Goal: Task Accomplishment & Management: Use online tool/utility

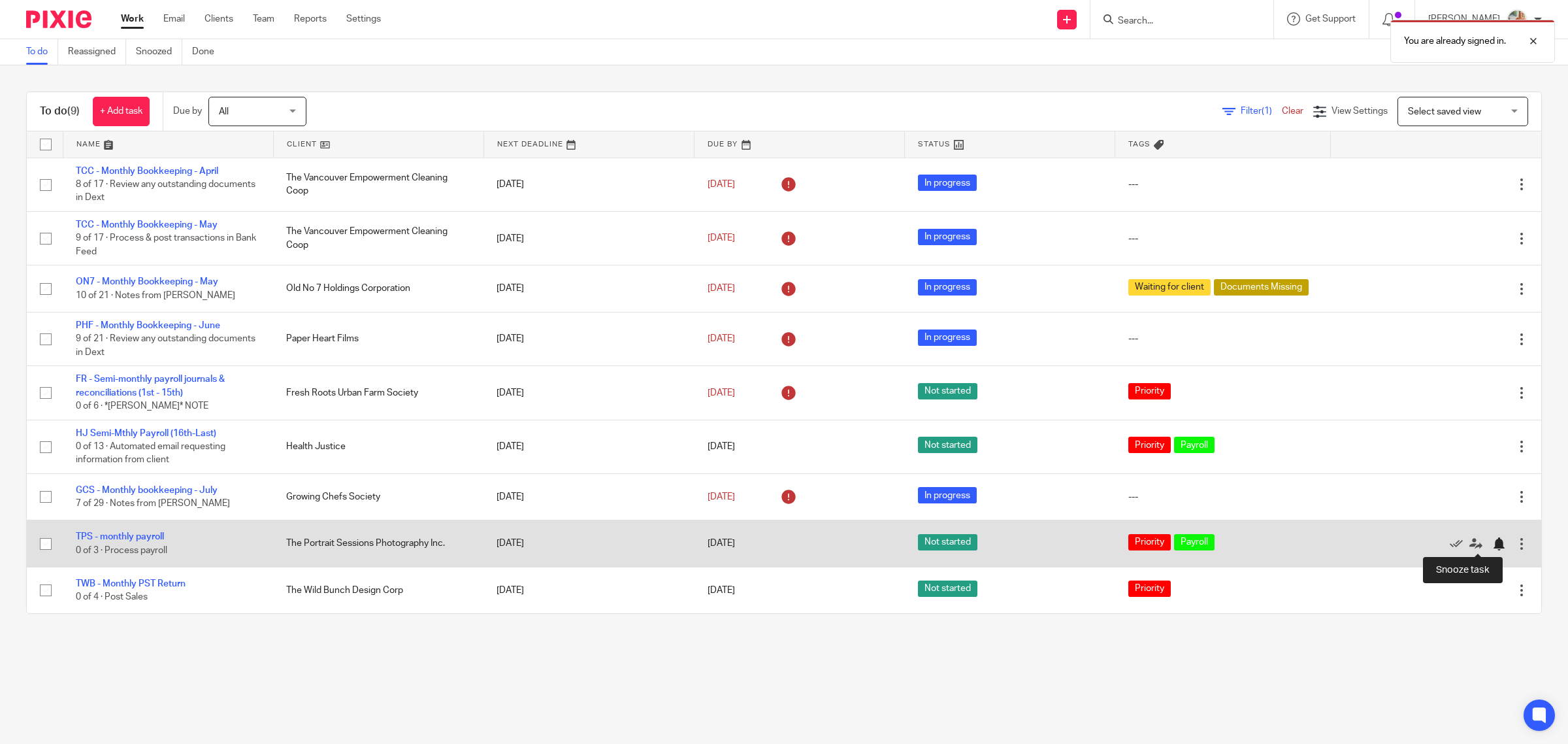
click at [1492, 544] on div at bounding box center [1498, 544] width 13 height 13
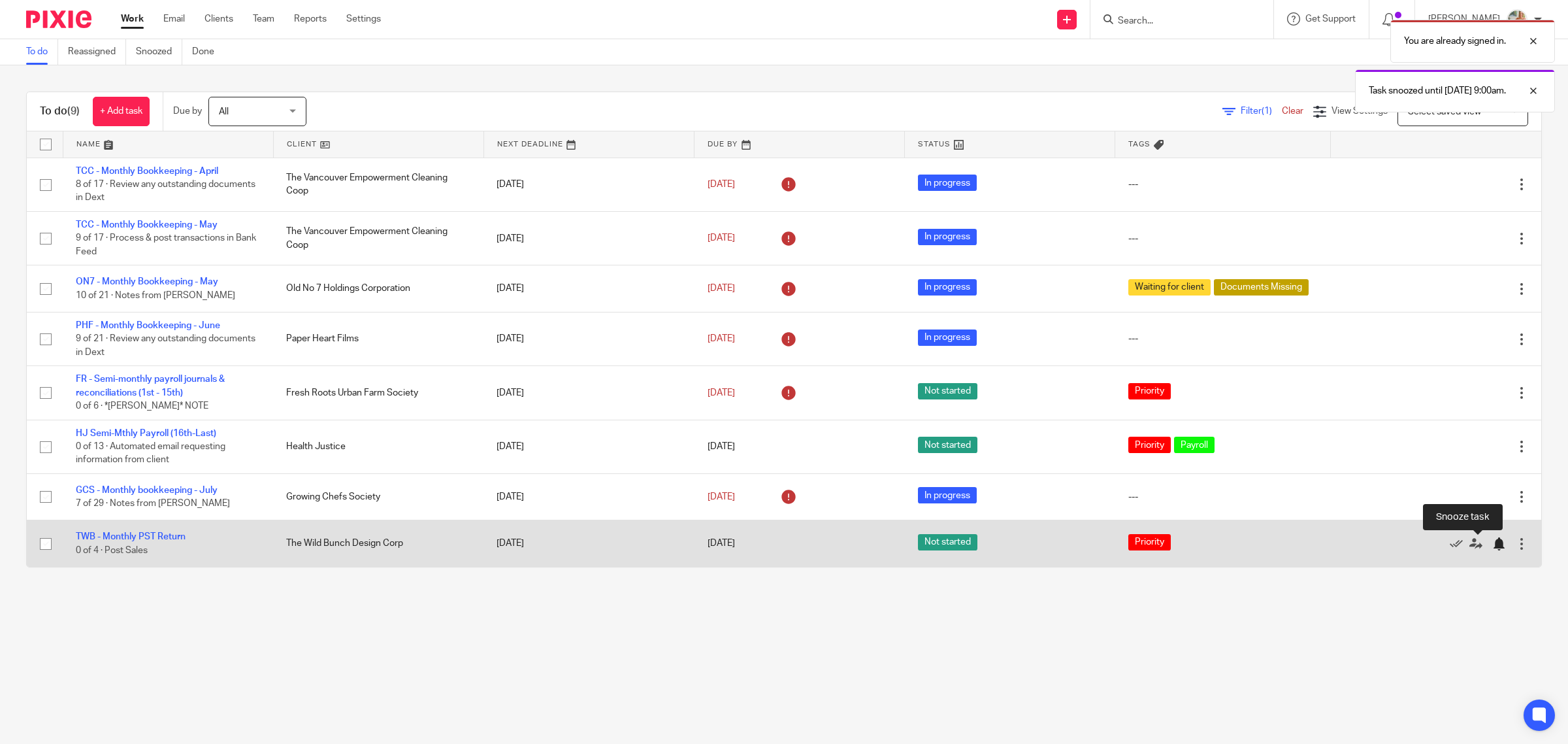
click at [1492, 544] on div at bounding box center [1498, 544] width 13 height 13
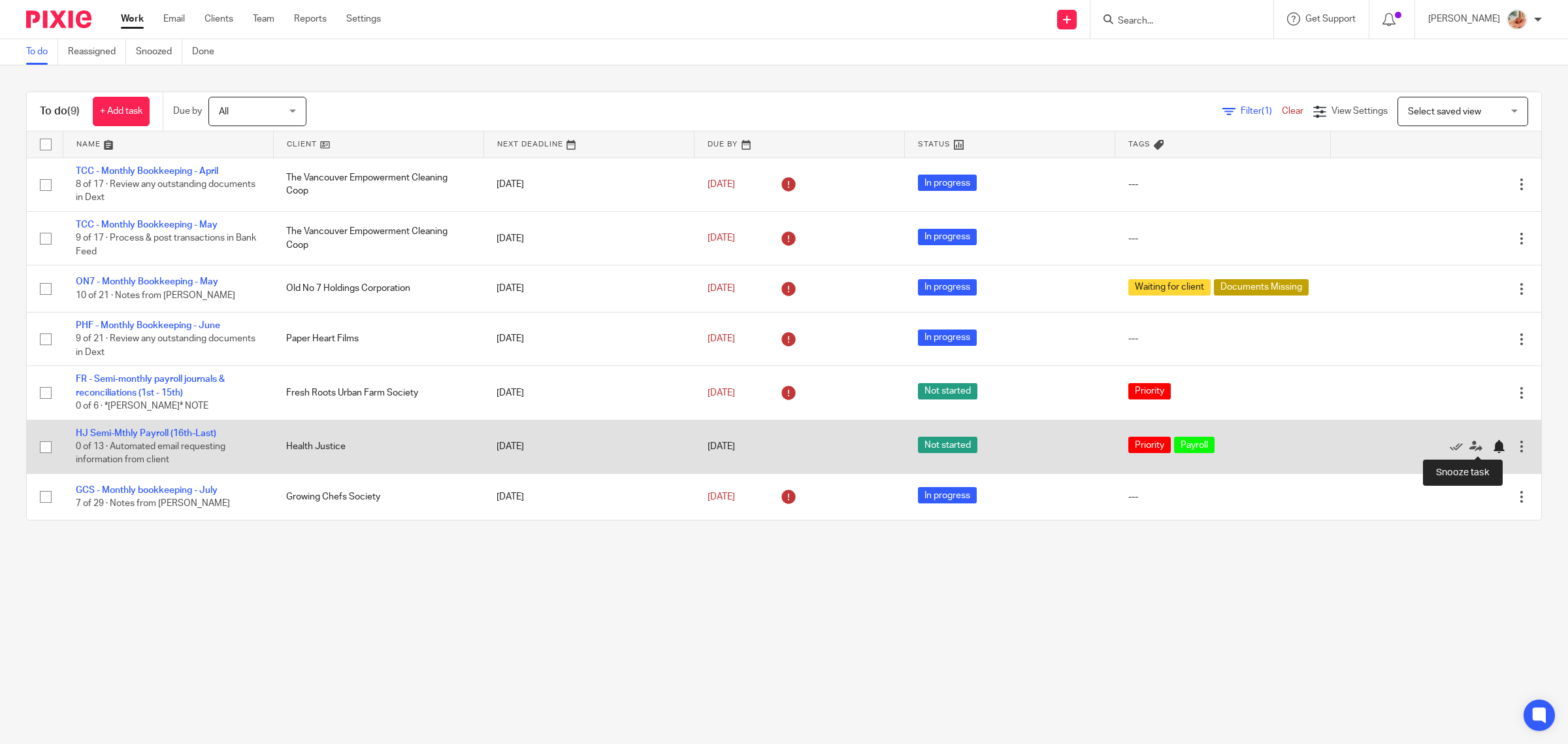
click at [1492, 444] on div at bounding box center [1498, 446] width 13 height 13
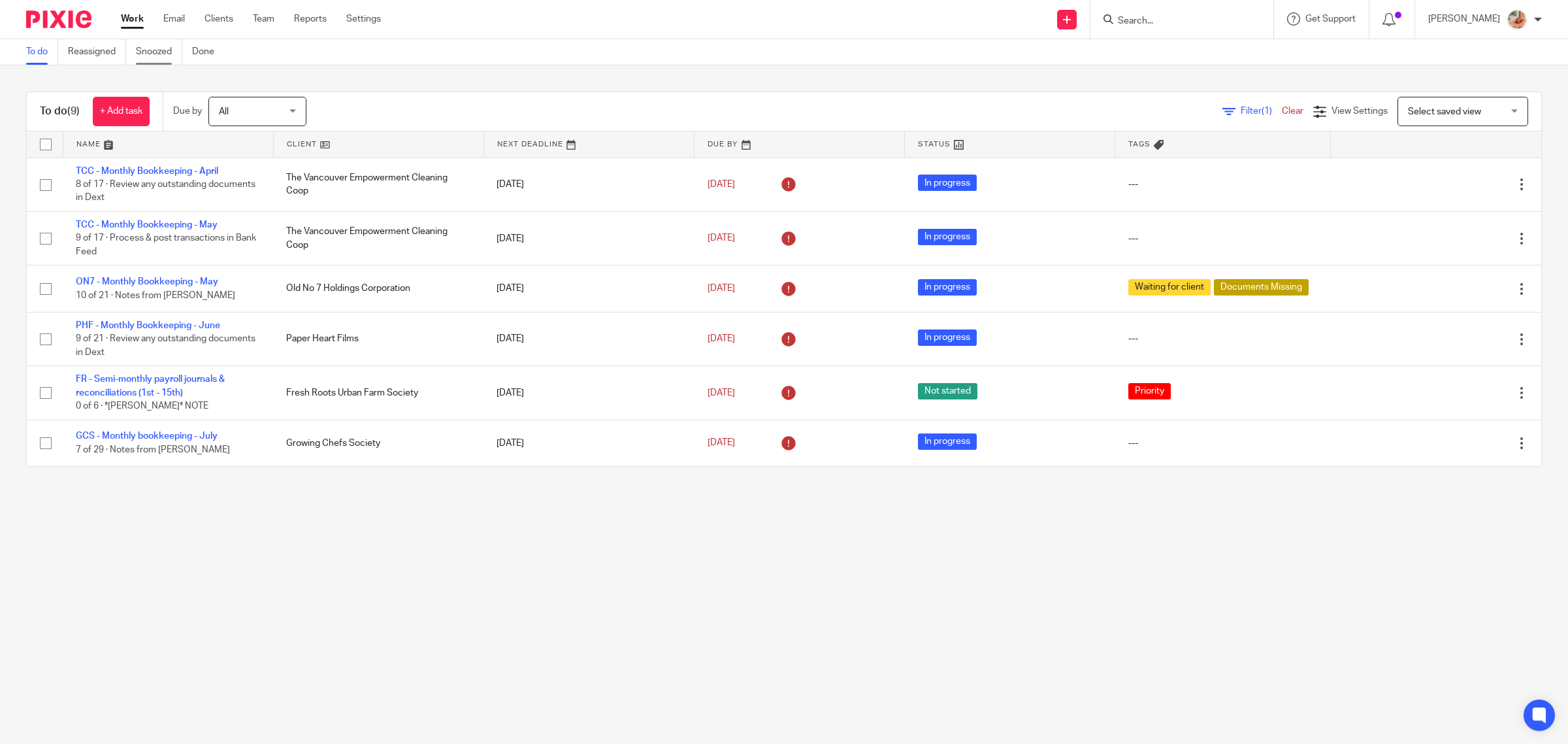
click at [165, 56] on link "Snoozed" at bounding box center [159, 52] width 46 height 26
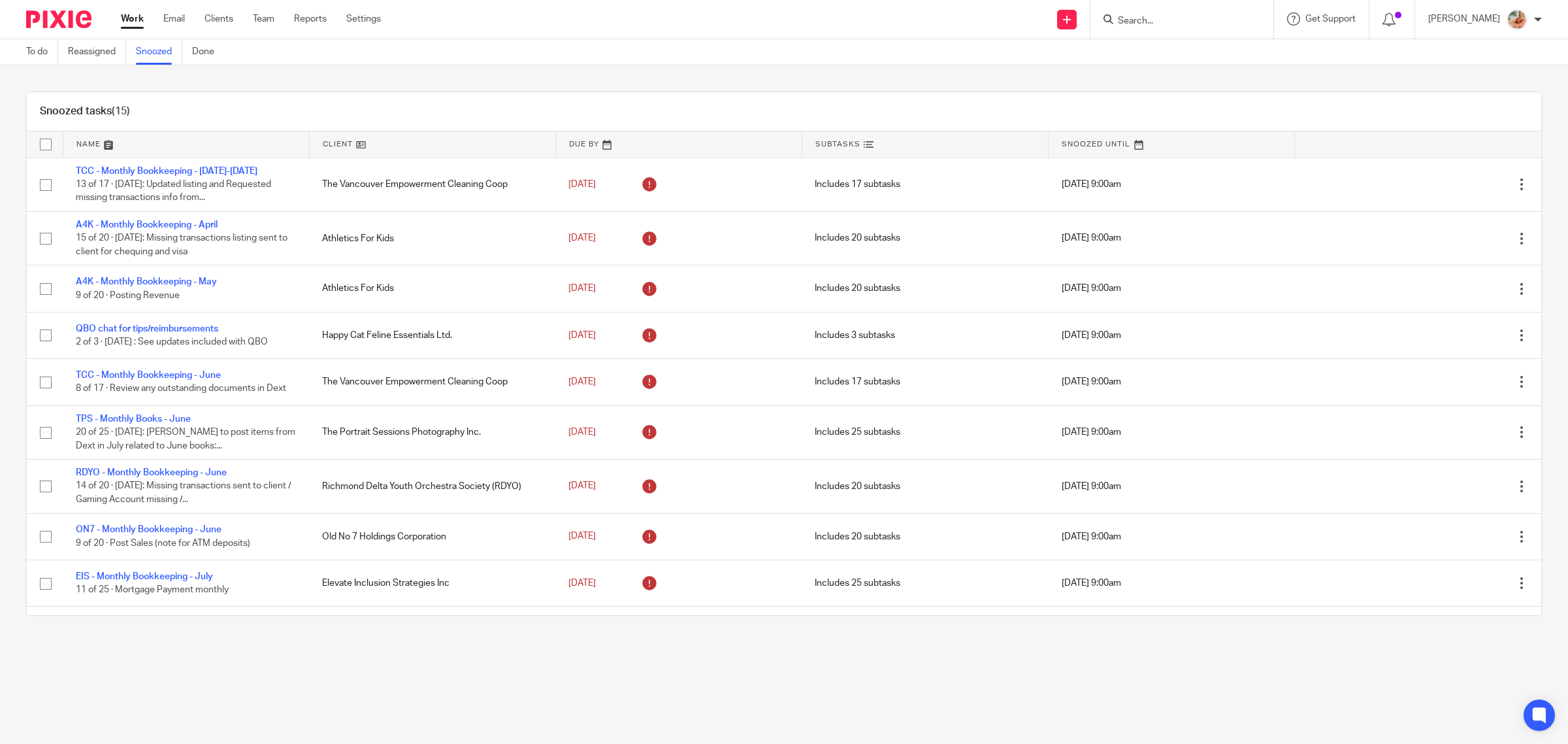
click at [127, 22] on link "Work" at bounding box center [132, 19] width 23 height 13
click at [128, 14] on link "Work" at bounding box center [132, 19] width 23 height 13
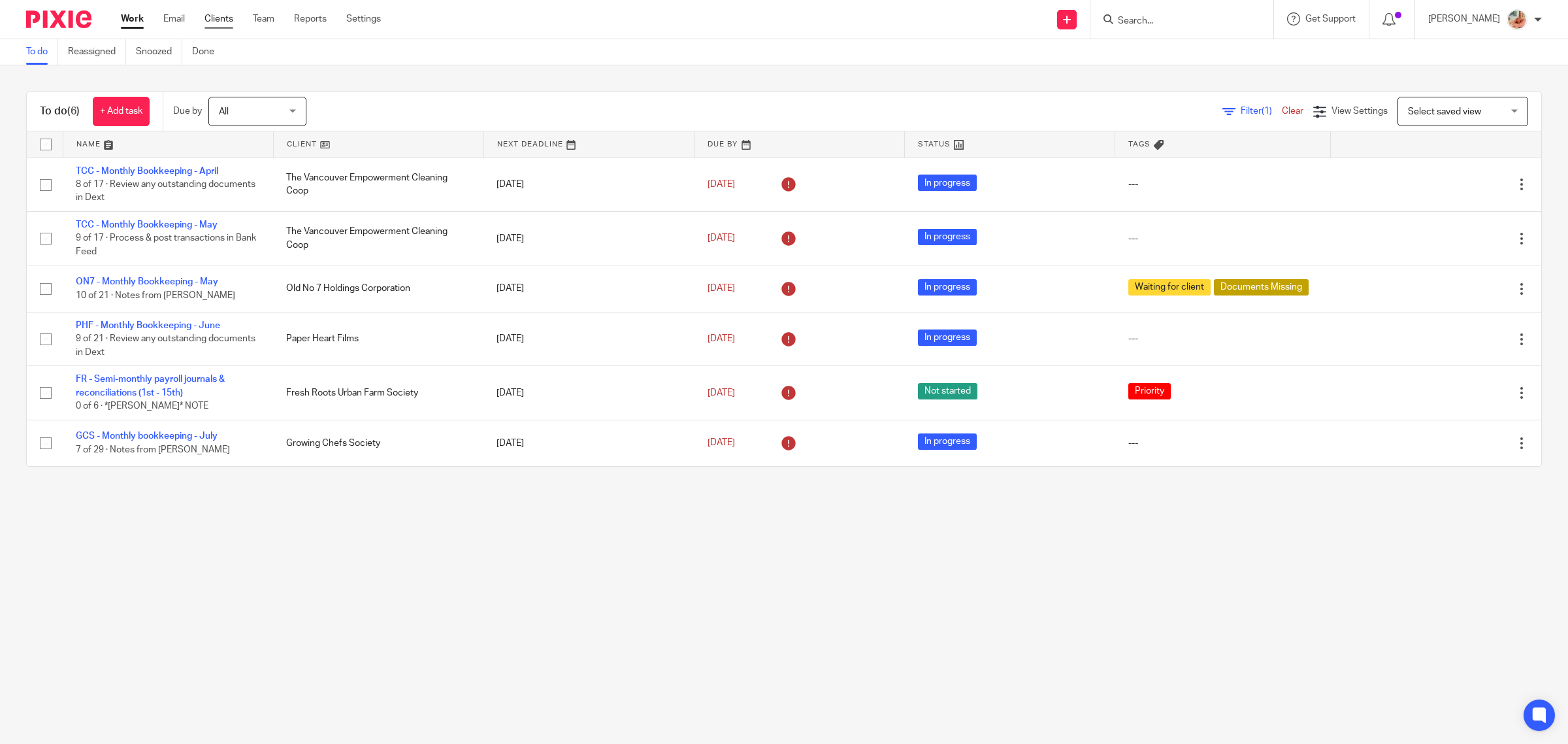
click at [220, 16] on link "Clients" at bounding box center [219, 19] width 29 height 13
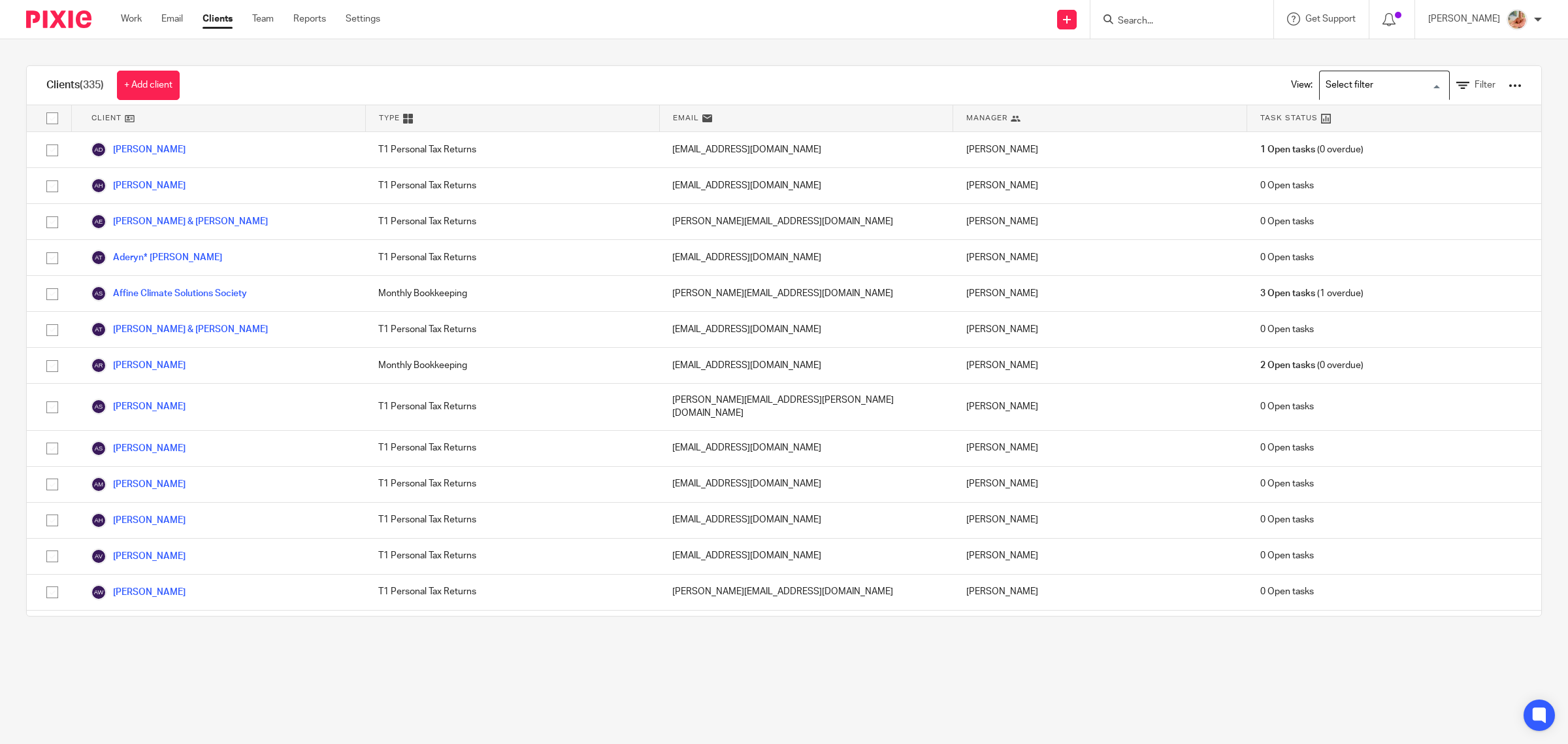
click at [1325, 82] on input "Search for option" at bounding box center [1382, 85] width 121 height 23
click at [1321, 103] on li "Bookkeeping & Payroll Clients only" at bounding box center [1385, 111] width 130 height 17
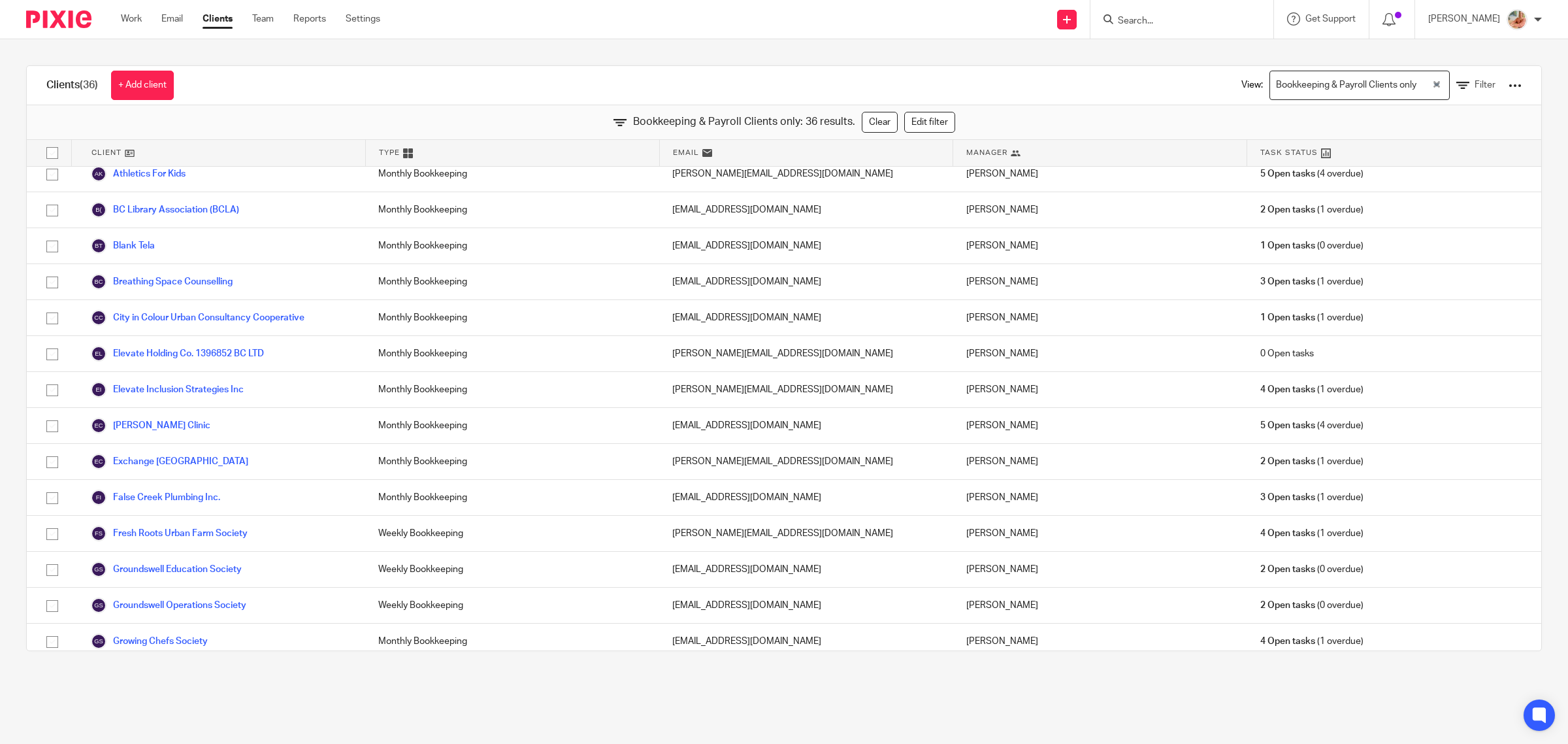
scroll to position [245, 0]
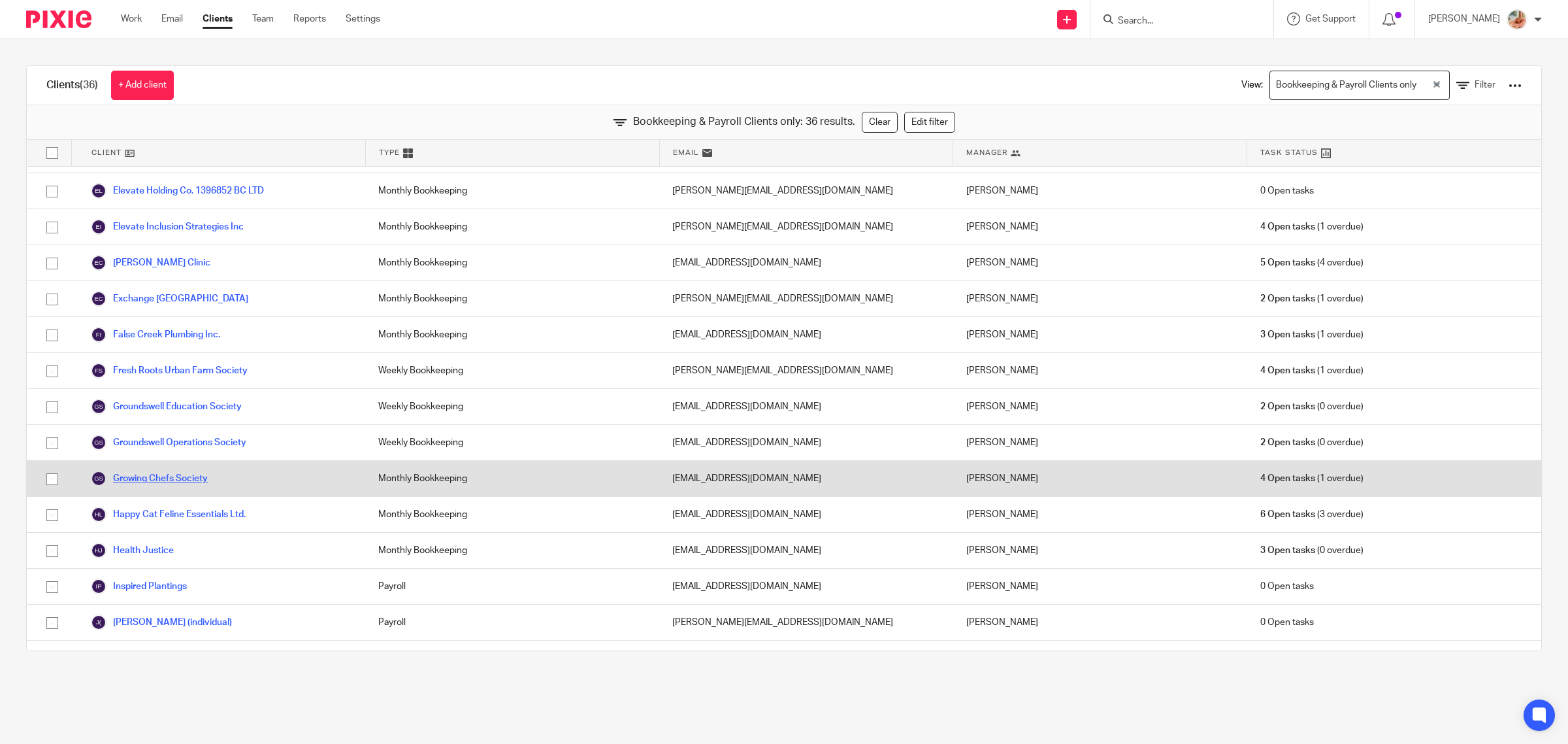
click at [145, 479] on link "Growing Chefs Society" at bounding box center [149, 479] width 117 height 16
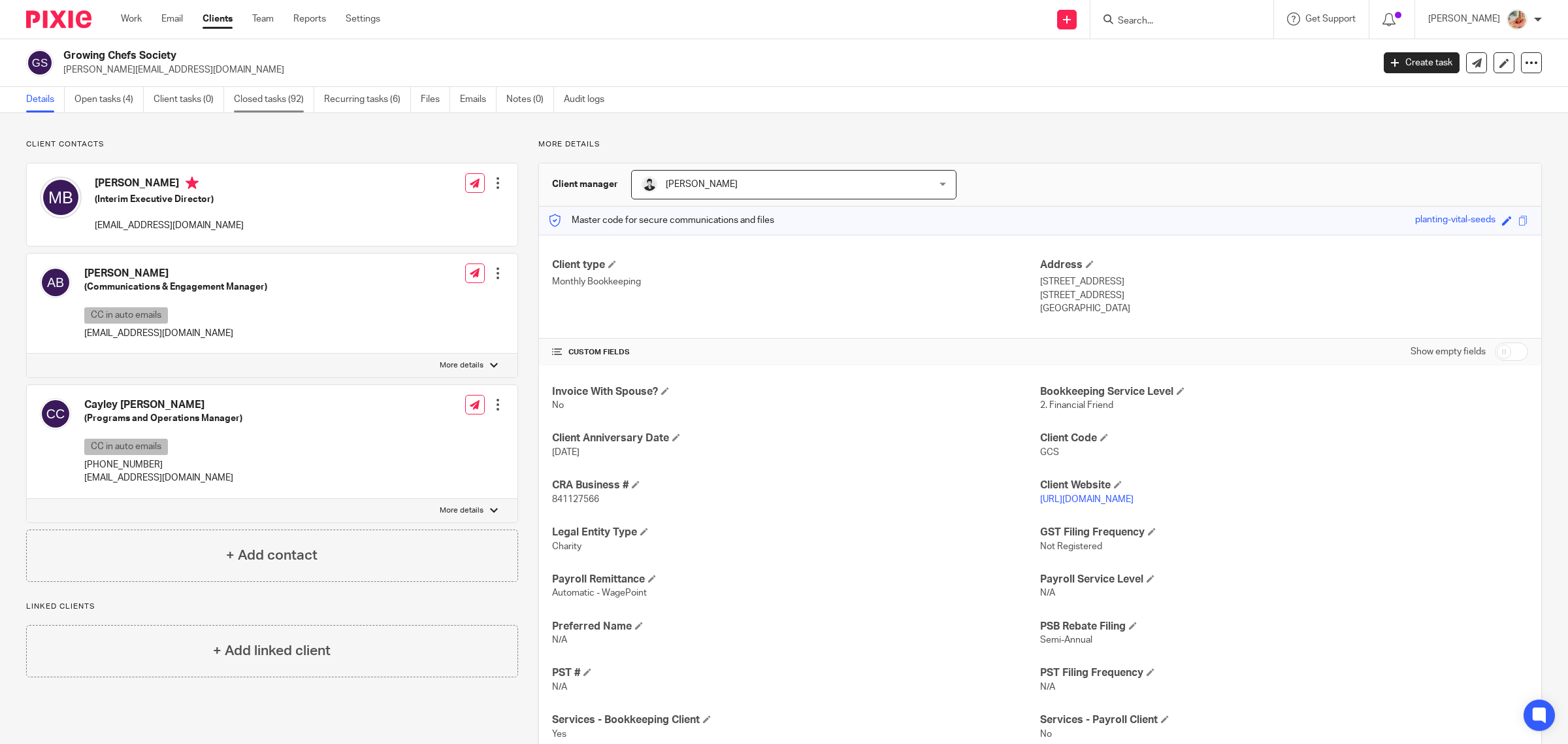
click at [278, 98] on link "Closed tasks (92)" at bounding box center [274, 100] width 80 height 26
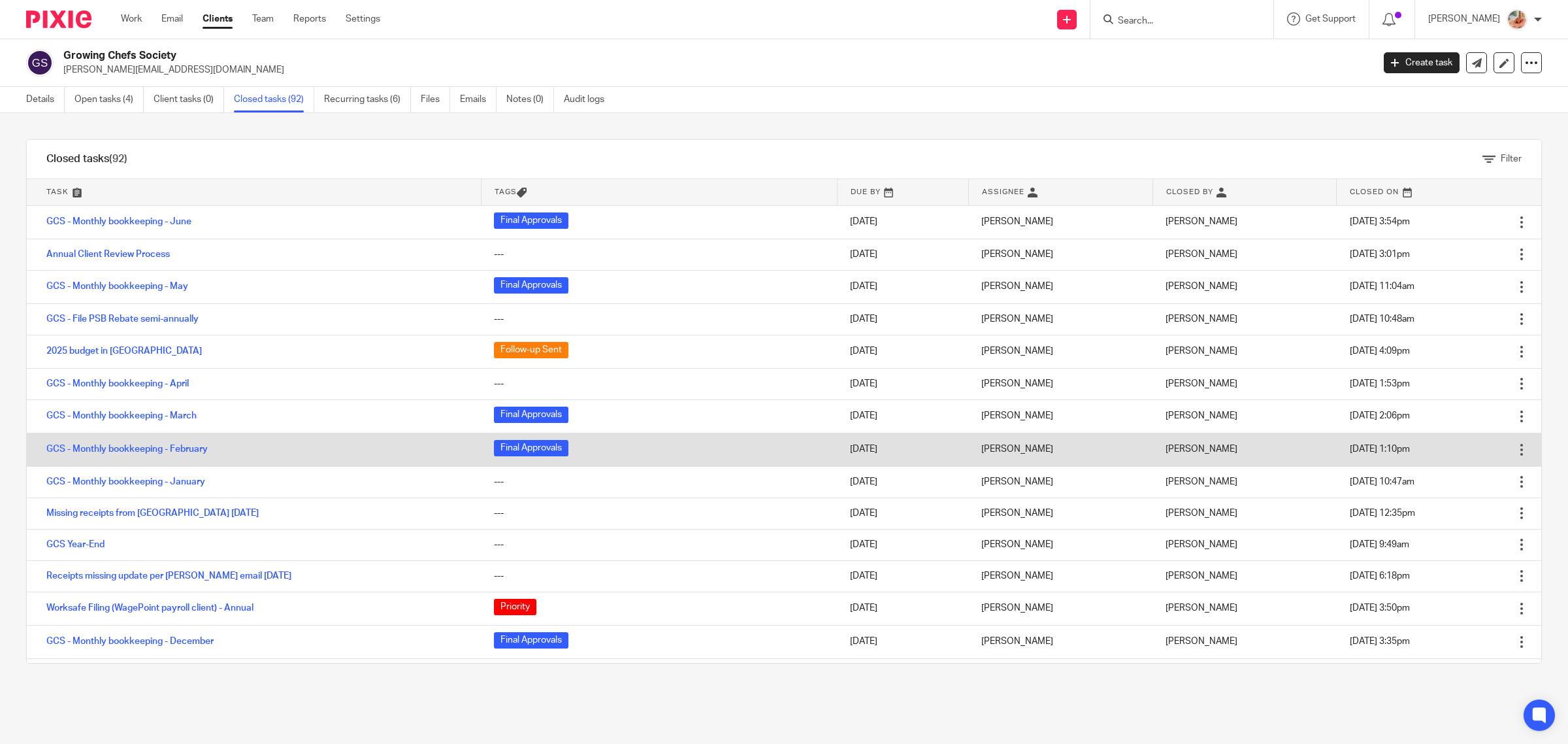
click at [139, 444] on td "GCS - Monthly bookkeeping - February" at bounding box center [253, 449] width 454 height 34
click at [146, 451] on link "GCS - Monthly bookkeeping - February" at bounding box center [127, 448] width 162 height 9
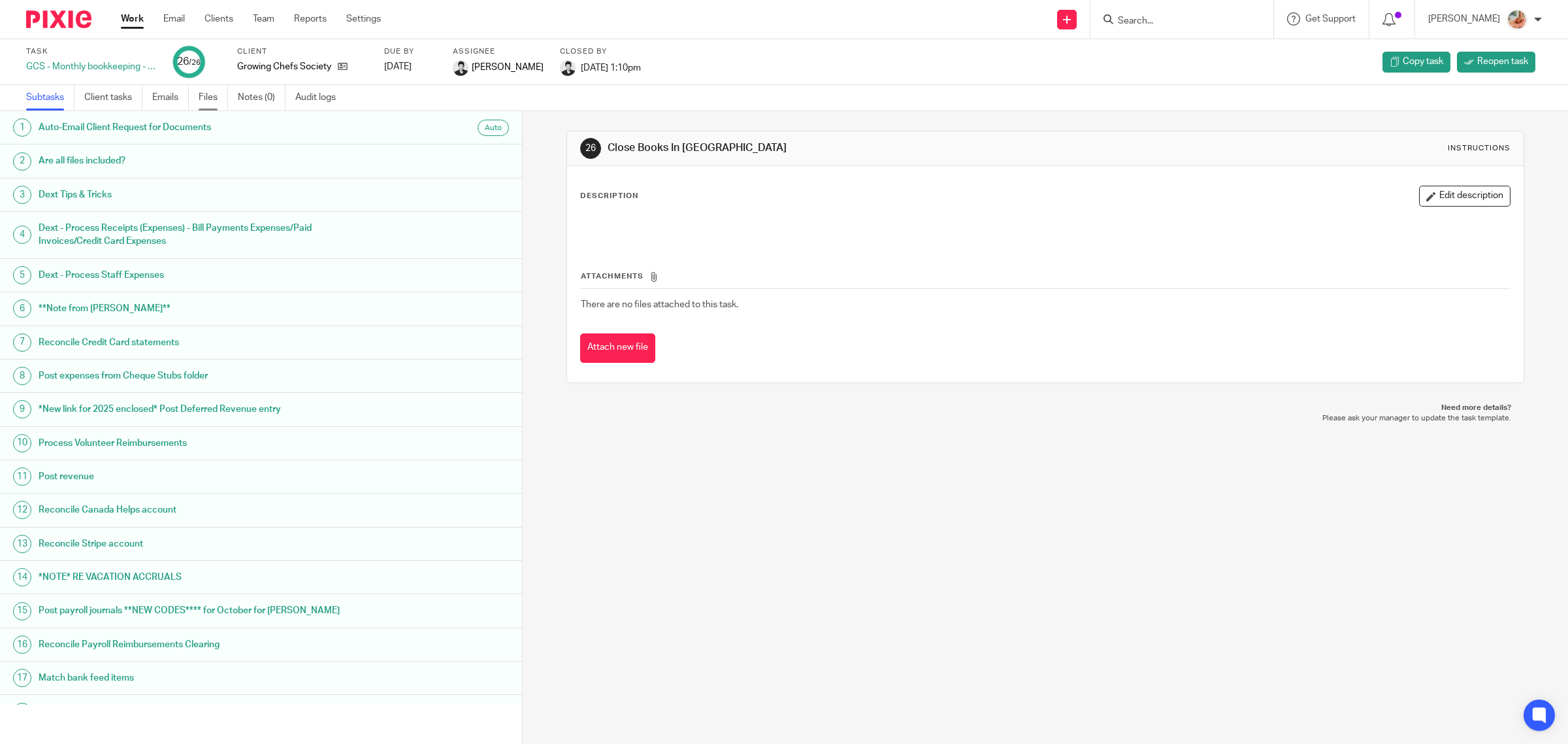
click at [214, 98] on link "Files" at bounding box center [213, 98] width 30 height 26
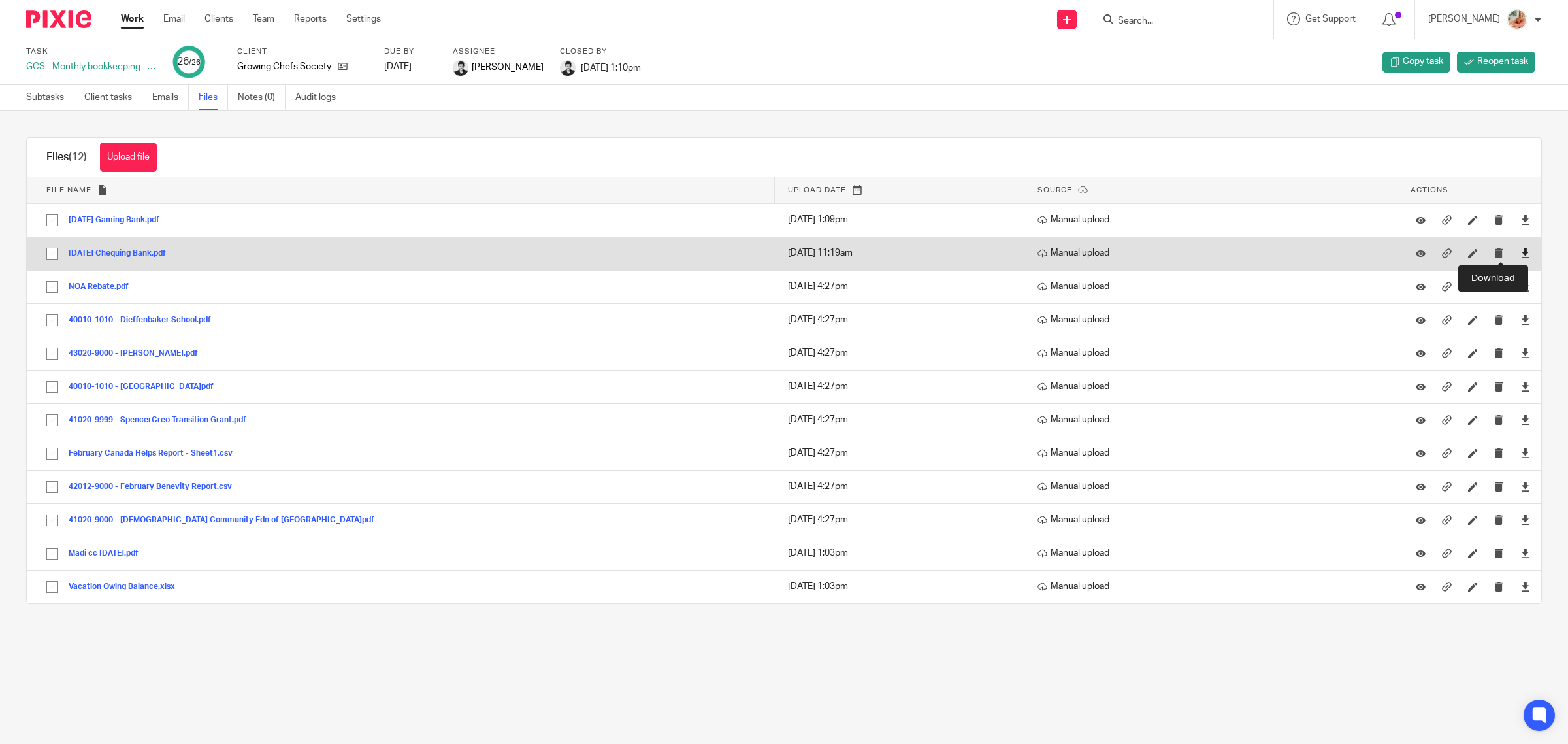
click at [1521, 252] on icon at bounding box center [1526, 253] width 10 height 10
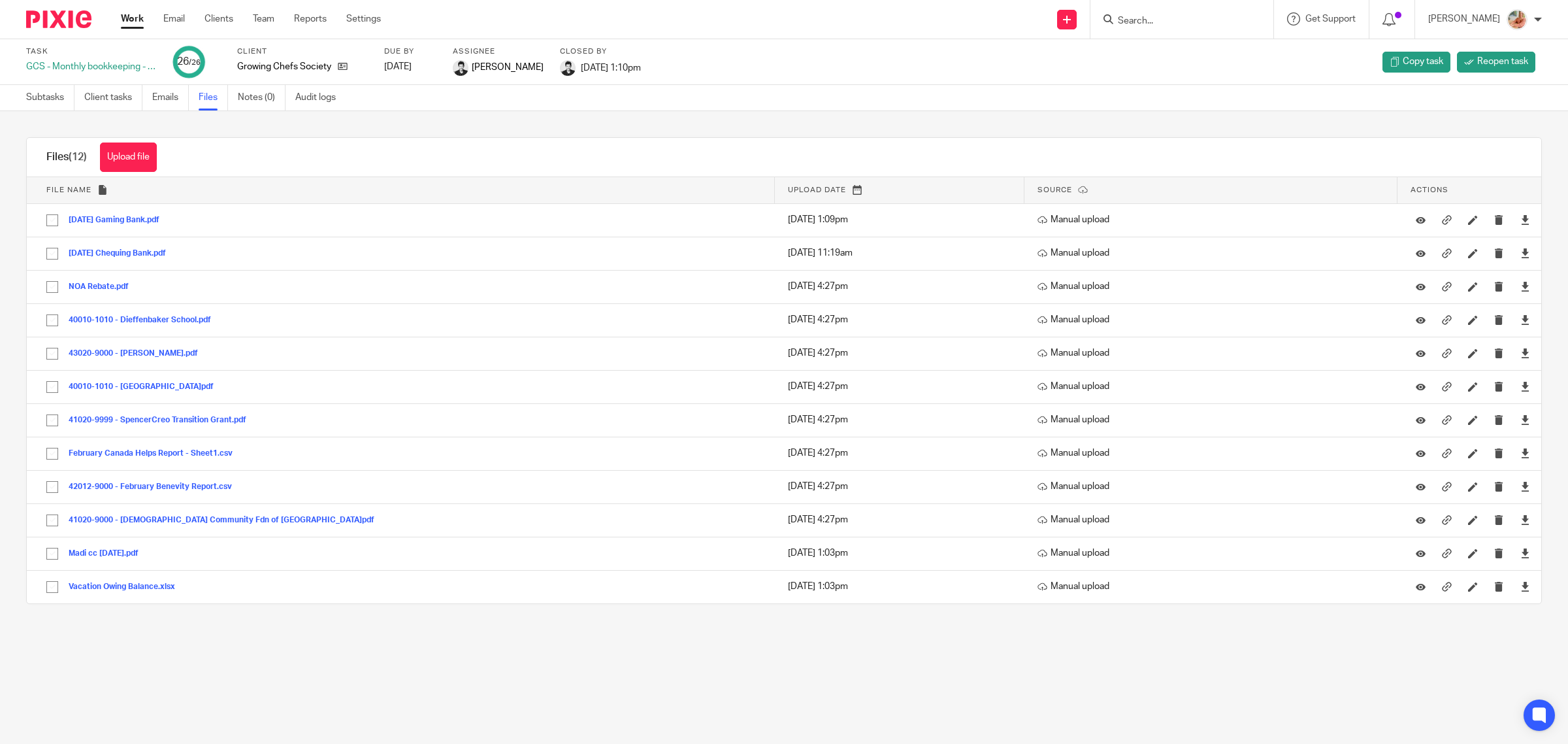
click at [122, 14] on link "Work" at bounding box center [132, 19] width 23 height 13
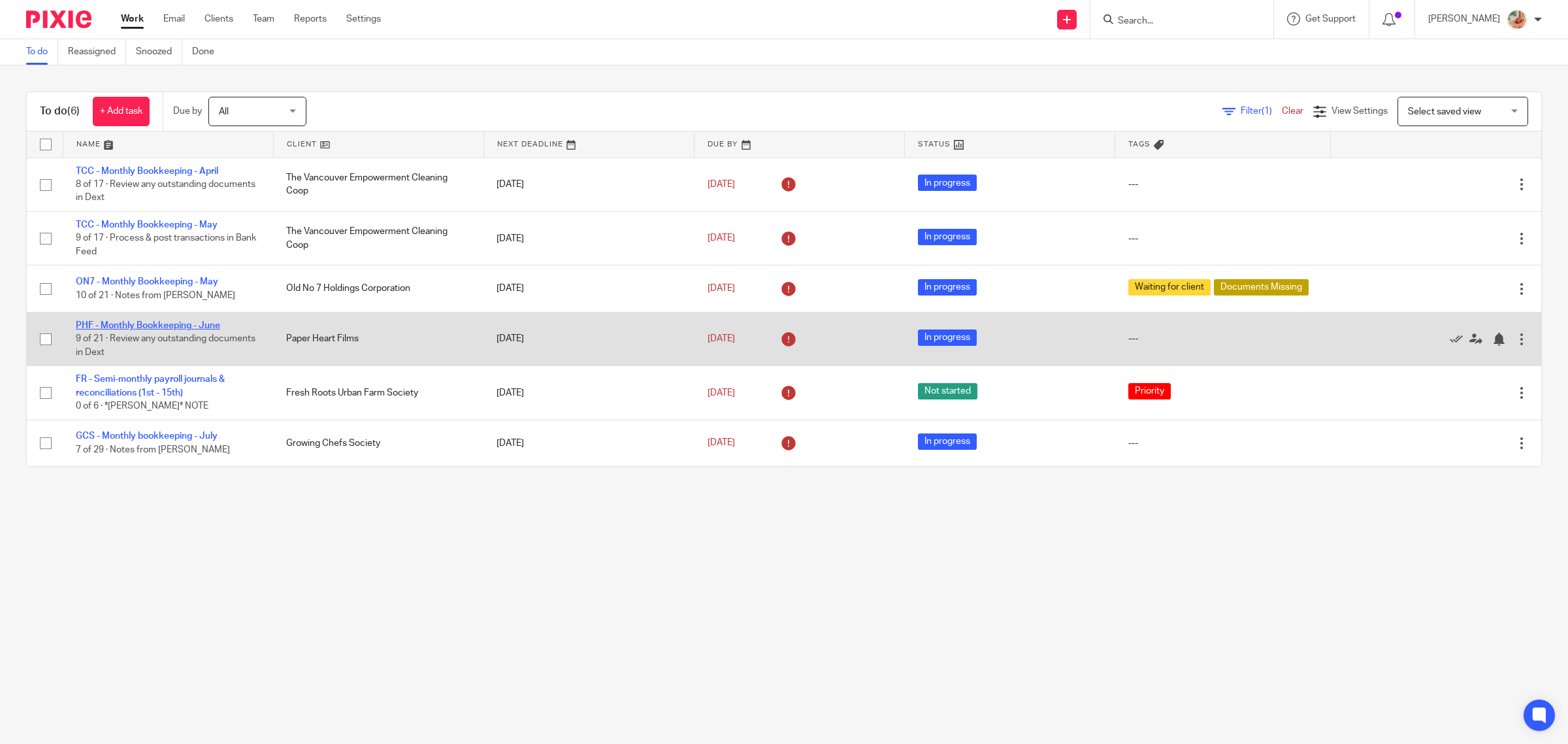
click at [178, 322] on link "PHF - Monthly Bookkeeping - June" at bounding box center [148, 325] width 144 height 9
